Goal: Task Accomplishment & Management: Manage account settings

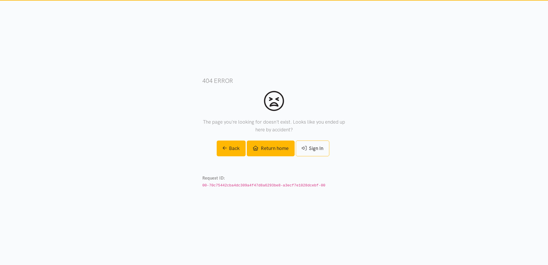
click at [280, 153] on link "Return home" at bounding box center [271, 148] width 48 height 16
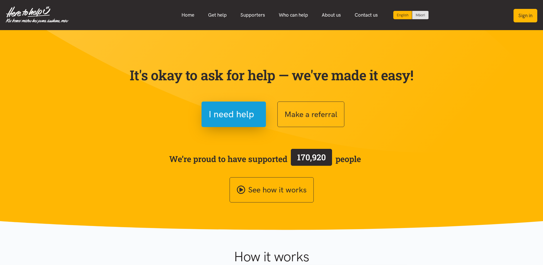
click at [526, 16] on button "Sign in" at bounding box center [526, 15] width 24 height 13
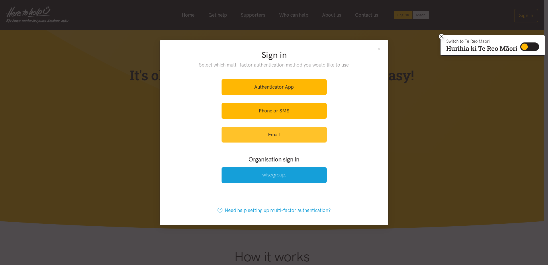
click at [282, 138] on link "Email" at bounding box center [273, 135] width 105 height 16
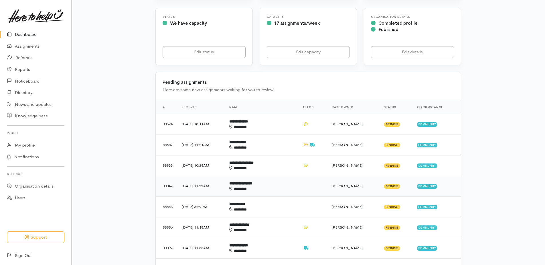
scroll to position [143, 0]
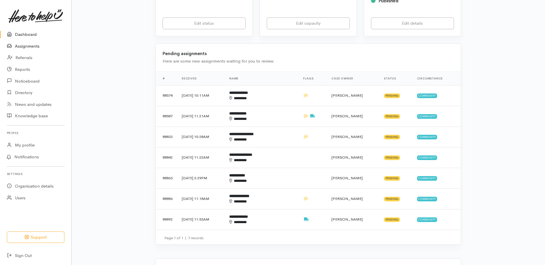
click at [35, 46] on link "Assignments" at bounding box center [35, 46] width 71 height 12
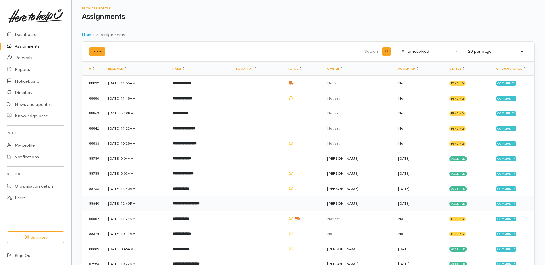
scroll to position [28, 0]
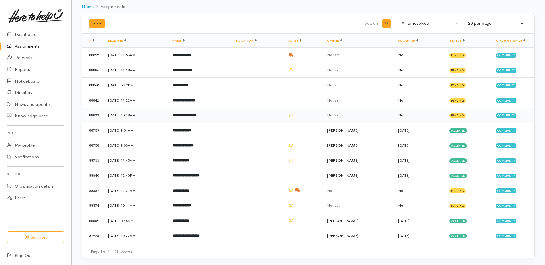
click at [197, 114] on b "**********" at bounding box center [184, 115] width 24 height 4
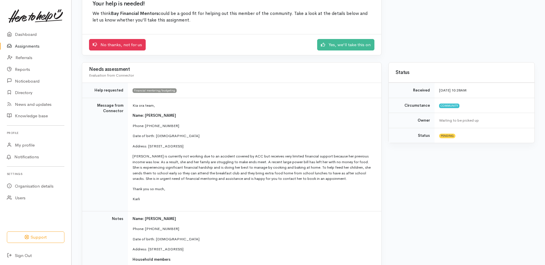
scroll to position [57, 0]
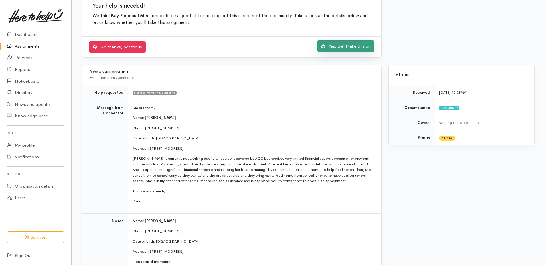
click at [356, 50] on link "Yes, we'll take this on" at bounding box center [345, 46] width 57 height 12
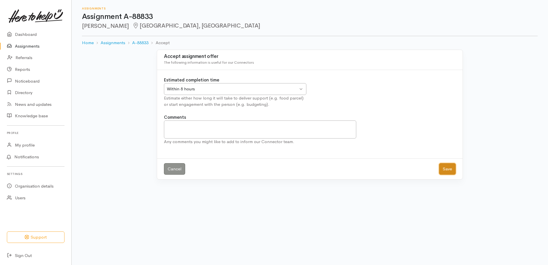
click at [449, 168] on button "Save" at bounding box center [447, 169] width 17 height 12
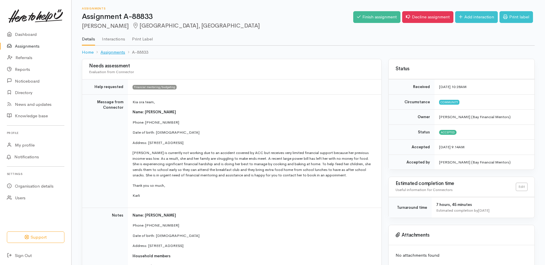
click at [114, 51] on link "Assignments" at bounding box center [113, 52] width 25 height 7
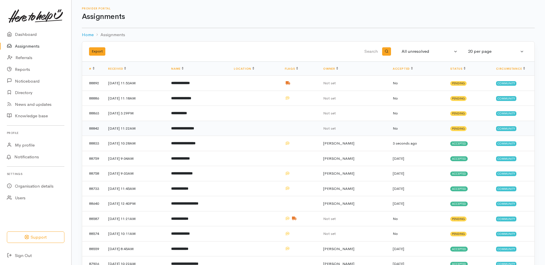
click at [194, 129] on b "**********" at bounding box center [182, 128] width 23 height 4
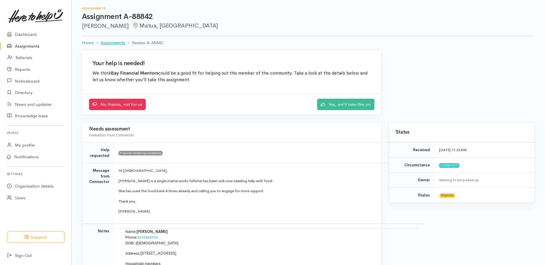
click at [116, 41] on link "Assignments" at bounding box center [113, 43] width 25 height 7
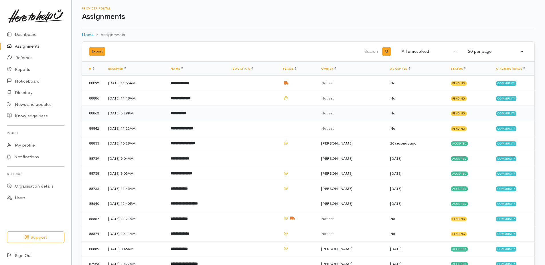
click at [186, 114] on b "**********" at bounding box center [179, 113] width 16 height 4
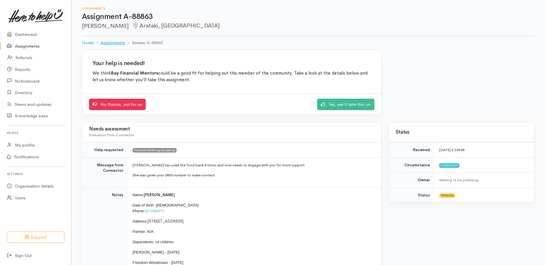
click at [112, 42] on link "Assignments" at bounding box center [113, 43] width 25 height 7
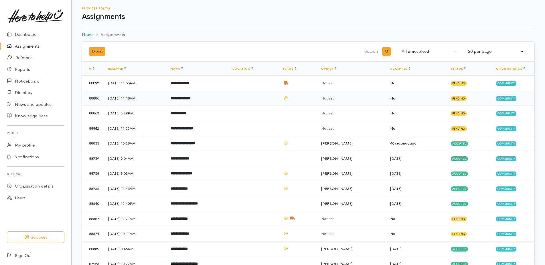
click at [191, 98] on b "**********" at bounding box center [181, 98] width 20 height 4
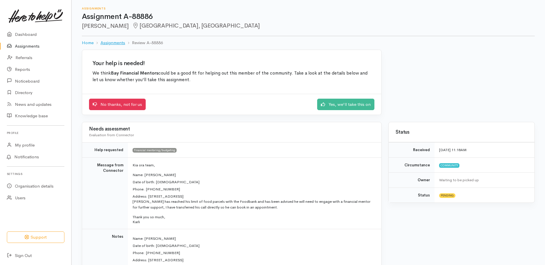
click at [109, 45] on link "Assignments" at bounding box center [113, 43] width 25 height 7
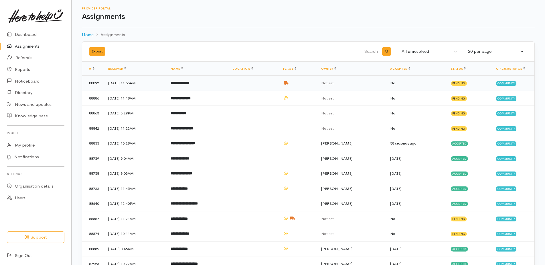
click at [189, 83] on b "**********" at bounding box center [180, 83] width 19 height 4
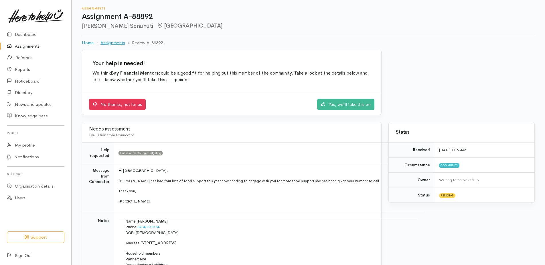
click at [117, 44] on link "Assignments" at bounding box center [113, 43] width 25 height 7
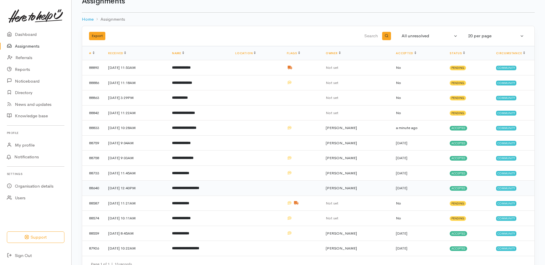
scroll to position [28, 0]
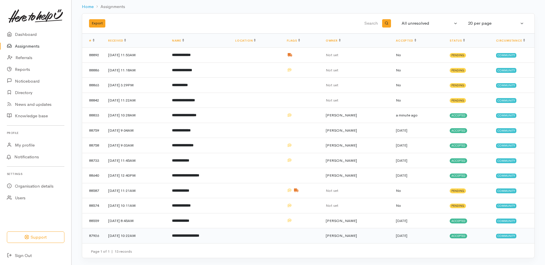
click at [199, 233] on b "**********" at bounding box center [185, 235] width 27 height 4
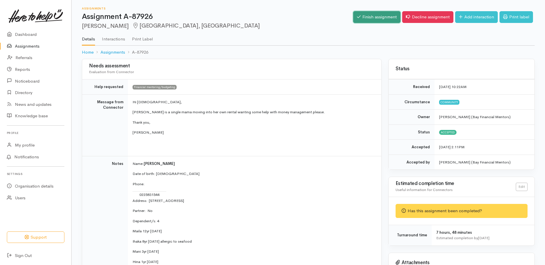
click at [376, 16] on link "Finish assignment" at bounding box center [377, 17] width 47 height 12
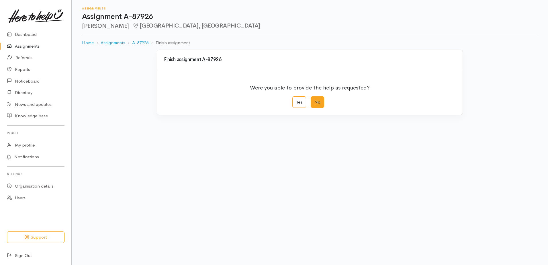
click at [323, 98] on label "No" at bounding box center [317, 102] width 13 height 12
click at [314, 98] on input "No" at bounding box center [313, 98] width 4 height 4
radio input "true"
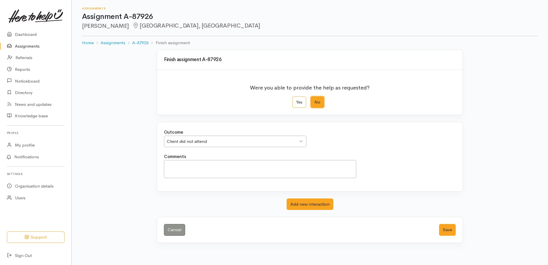
click at [295, 142] on div "Client did not attend" at bounding box center [232, 141] width 131 height 7
click at [452, 231] on button "Save" at bounding box center [447, 230] width 17 height 12
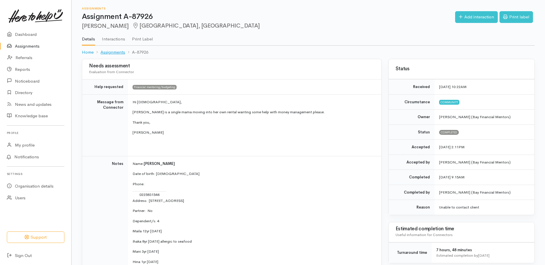
click at [113, 51] on link "Assignments" at bounding box center [113, 52] width 25 height 7
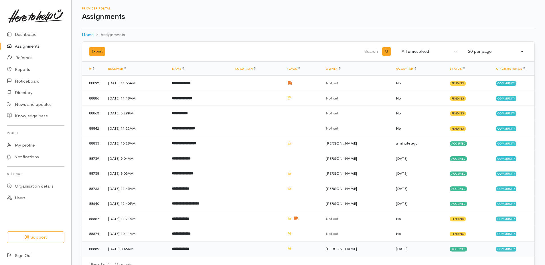
click at [189, 248] on b "**********" at bounding box center [180, 249] width 17 height 4
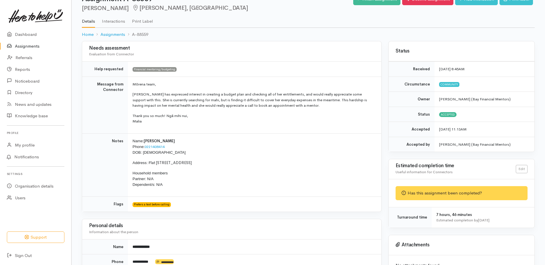
scroll to position [15, 0]
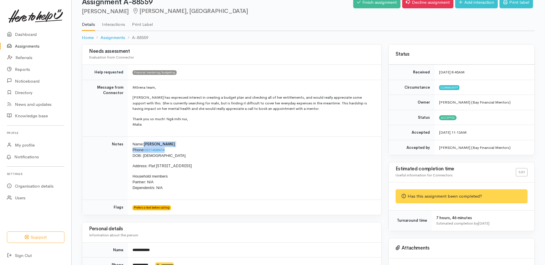
drag, startPoint x: 144, startPoint y: 143, endPoint x: 170, endPoint y: 149, distance: 26.5
click at [170, 149] on p "Name: Tasha Wilson Phone: 0221408414 DOB: 08/09/1971" at bounding box center [254, 149] width 242 height 17
drag, startPoint x: 170, startPoint y: 149, endPoint x: 161, endPoint y: 150, distance: 8.8
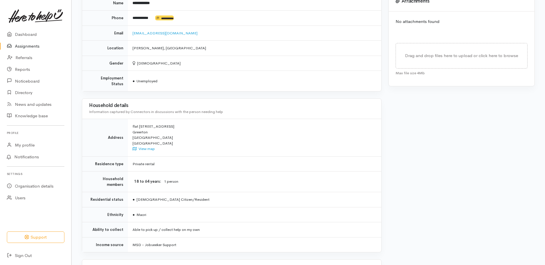
scroll to position [301, 0]
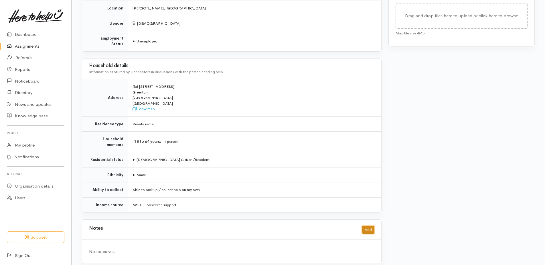
click at [369, 226] on button "Add" at bounding box center [368, 229] width 12 height 8
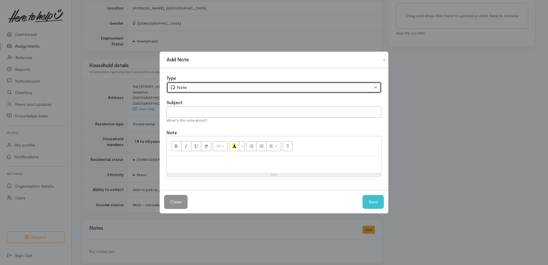
click at [191, 87] on div "Note" at bounding box center [271, 87] width 202 height 7
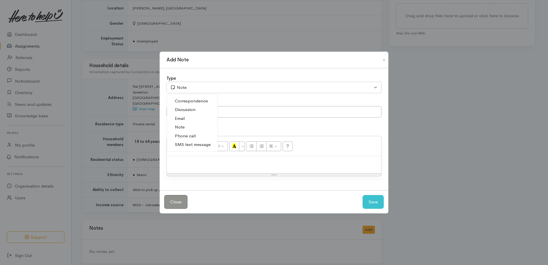
click at [191, 137] on span "Phone call" at bounding box center [185, 136] width 21 height 7
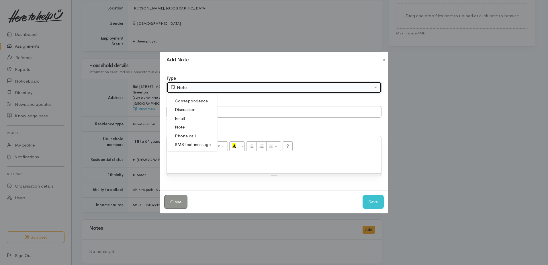
select select "3"
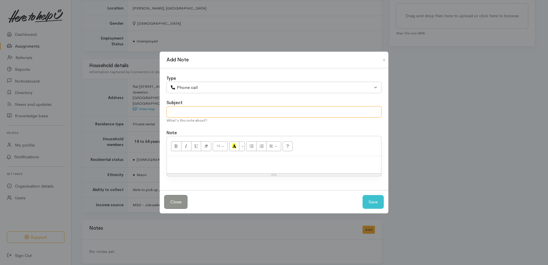
click at [194, 111] on input "text" at bounding box center [273, 112] width 215 height 12
type input "Left voicemail"
click at [191, 159] on p at bounding box center [274, 162] width 209 height 7
click at [373, 199] on button "Save" at bounding box center [372, 202] width 21 height 14
select select "1"
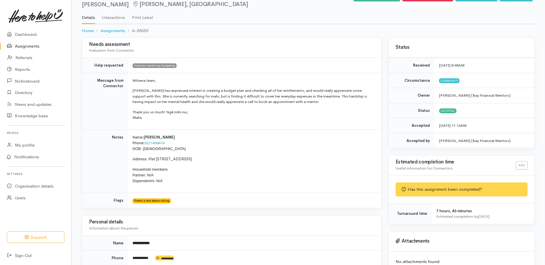
scroll to position [0, 0]
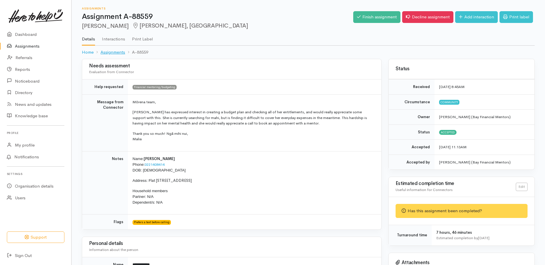
click at [110, 52] on link "Assignments" at bounding box center [113, 52] width 25 height 7
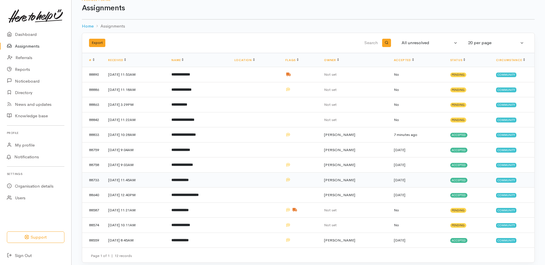
scroll to position [13, 0]
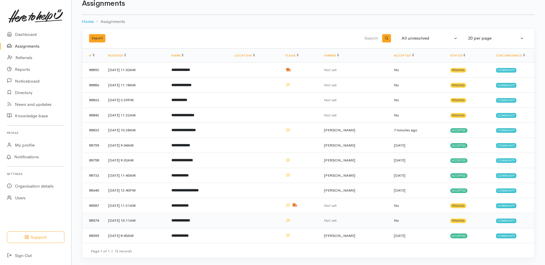
click at [190, 221] on b "**********" at bounding box center [181, 220] width 19 height 4
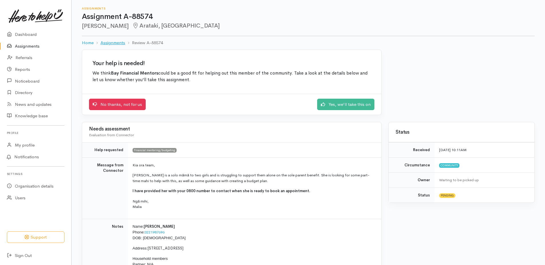
click at [111, 40] on link "Assignments" at bounding box center [113, 43] width 25 height 7
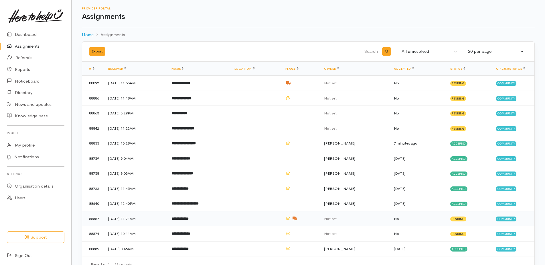
click at [189, 218] on b "**********" at bounding box center [180, 219] width 17 height 4
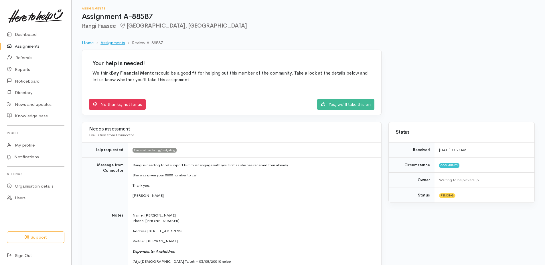
click at [119, 42] on link "Assignments" at bounding box center [113, 43] width 25 height 7
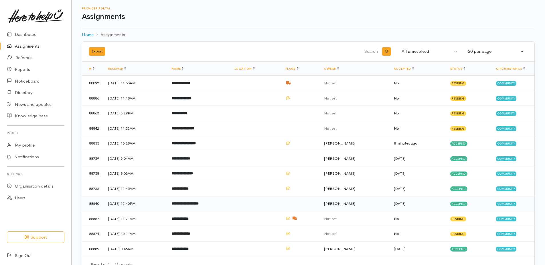
click at [195, 203] on b "**********" at bounding box center [185, 203] width 27 height 4
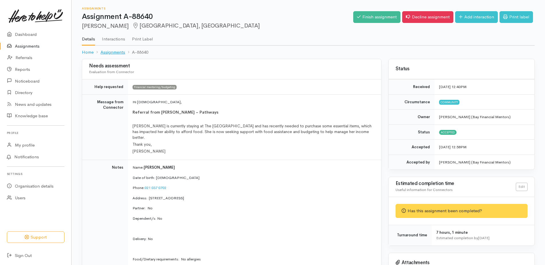
click at [114, 52] on link "Assignments" at bounding box center [113, 52] width 25 height 7
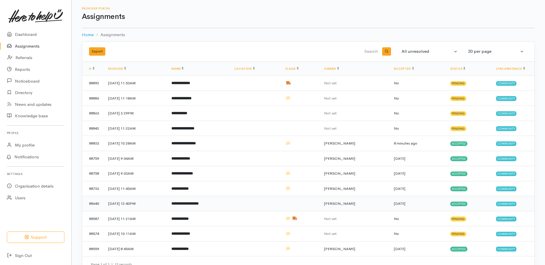
click at [194, 202] on b "**********" at bounding box center [185, 203] width 27 height 4
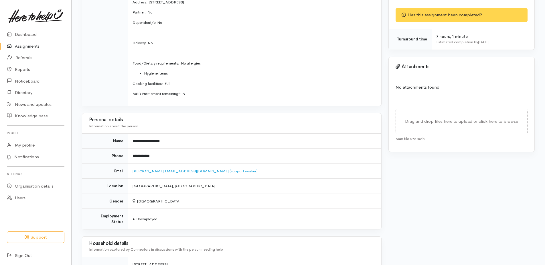
scroll to position [368, 0]
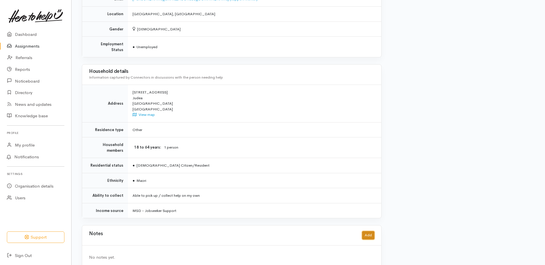
click at [371, 231] on button "Add" at bounding box center [368, 235] width 12 height 8
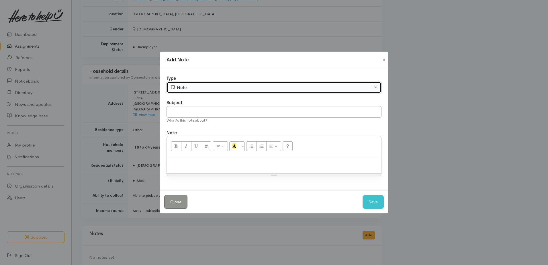
click at [210, 90] on div "Note" at bounding box center [271, 87] width 202 height 7
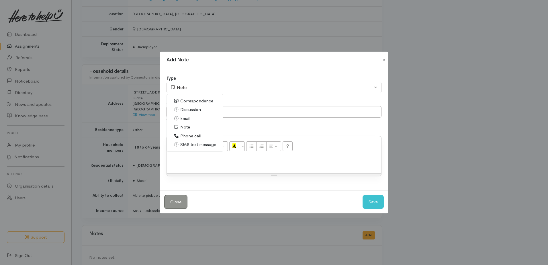
click at [188, 135] on span "Phone call" at bounding box center [190, 136] width 21 height 7
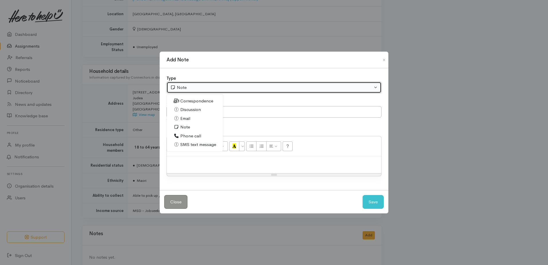
select select "3"
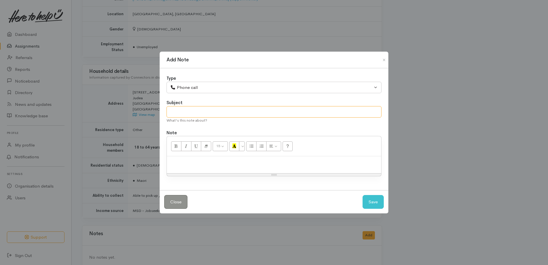
click at [191, 112] on input "text" at bounding box center [273, 112] width 215 height 12
type input "Straight to voicemail"
click at [188, 162] on p at bounding box center [274, 162] width 209 height 7
click at [381, 203] on button "Save" at bounding box center [372, 202] width 21 height 14
select select "1"
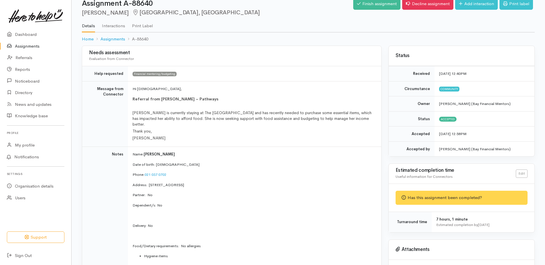
scroll to position [0, 0]
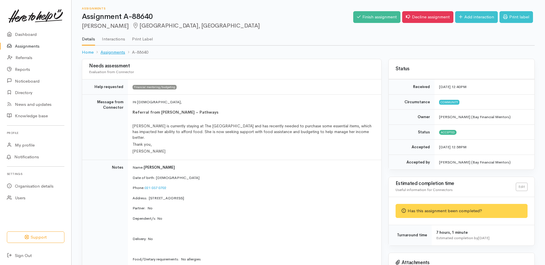
click at [109, 54] on link "Assignments" at bounding box center [113, 52] width 25 height 7
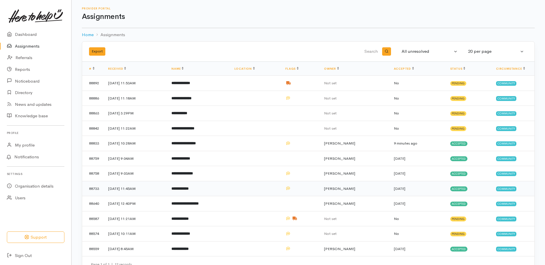
click at [189, 188] on b "**********" at bounding box center [180, 188] width 17 height 4
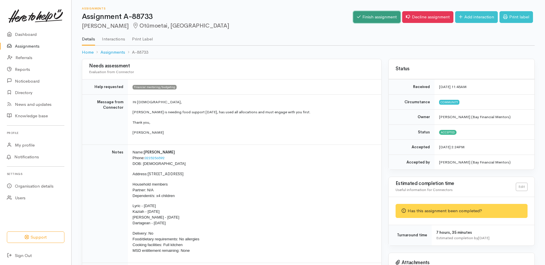
click at [379, 14] on link "Finish assignment" at bounding box center [377, 17] width 47 height 12
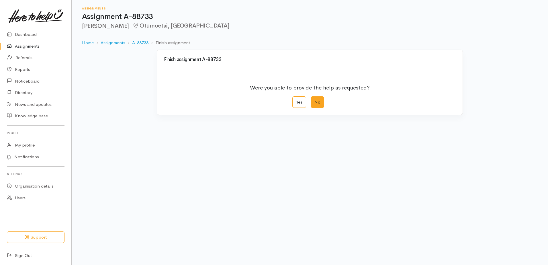
click at [319, 104] on label "No" at bounding box center [317, 102] width 13 height 12
click at [314, 100] on input "No" at bounding box center [313, 98] width 4 height 4
radio input "true"
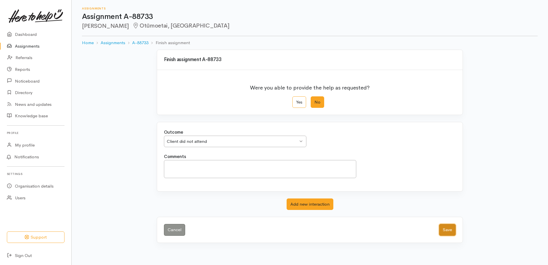
click at [450, 229] on button "Save" at bounding box center [447, 230] width 17 height 12
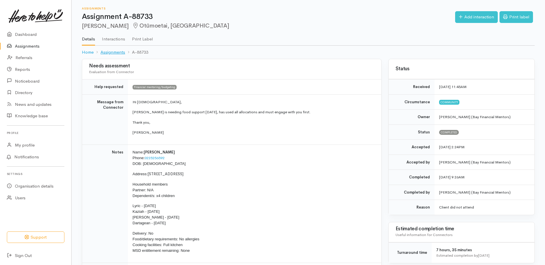
drag, startPoint x: 117, startPoint y: 52, endPoint x: 114, endPoint y: 53, distance: 3.0
click at [116, 52] on link "Assignments" at bounding box center [113, 52] width 25 height 7
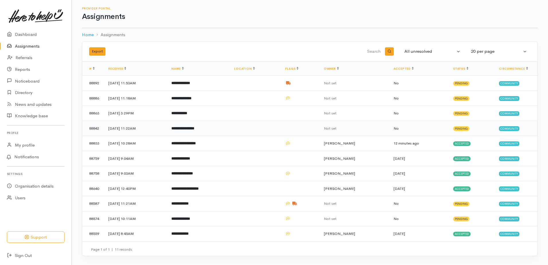
click at [194, 129] on b "**********" at bounding box center [182, 128] width 23 height 4
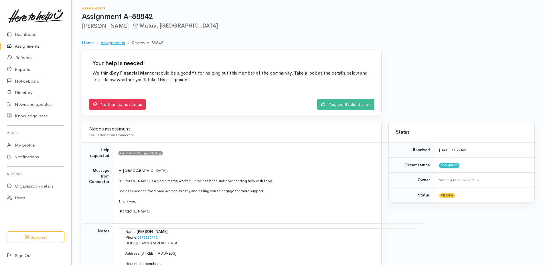
click at [122, 42] on link "Assignments" at bounding box center [113, 43] width 25 height 7
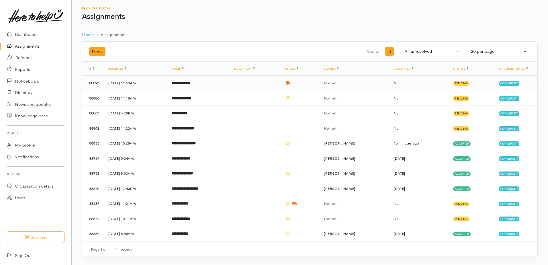
click at [190, 82] on b "**********" at bounding box center [180, 83] width 19 height 4
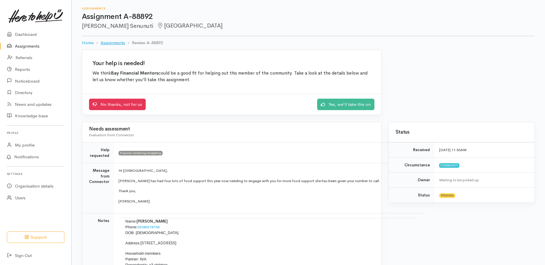
click at [115, 44] on link "Assignments" at bounding box center [113, 43] width 25 height 7
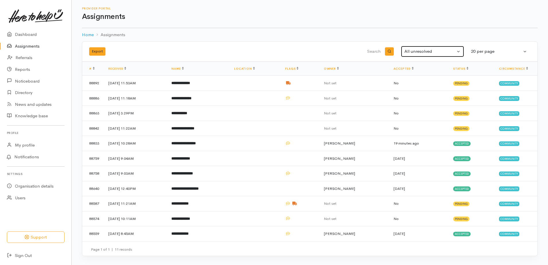
click at [413, 52] on div "All unresolved" at bounding box center [429, 51] width 51 height 7
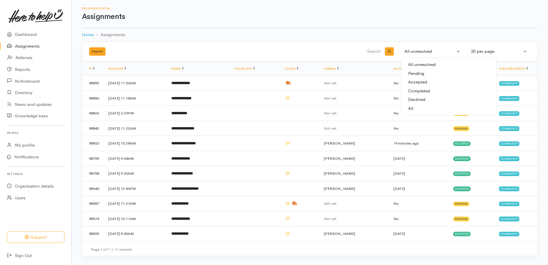
click at [425, 91] on span "Completed" at bounding box center [419, 91] width 22 height 7
select select "Completed"
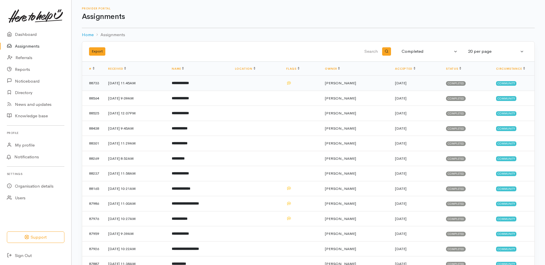
click at [189, 83] on b "**********" at bounding box center [180, 83] width 17 height 4
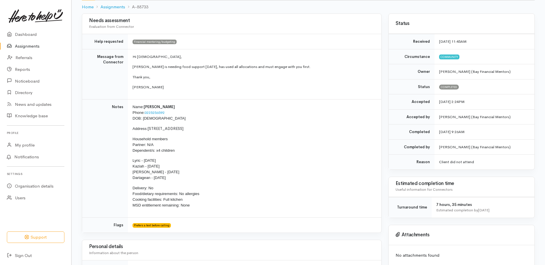
scroll to position [35, 0]
